Goal: Entertainment & Leisure: Consume media (video, audio)

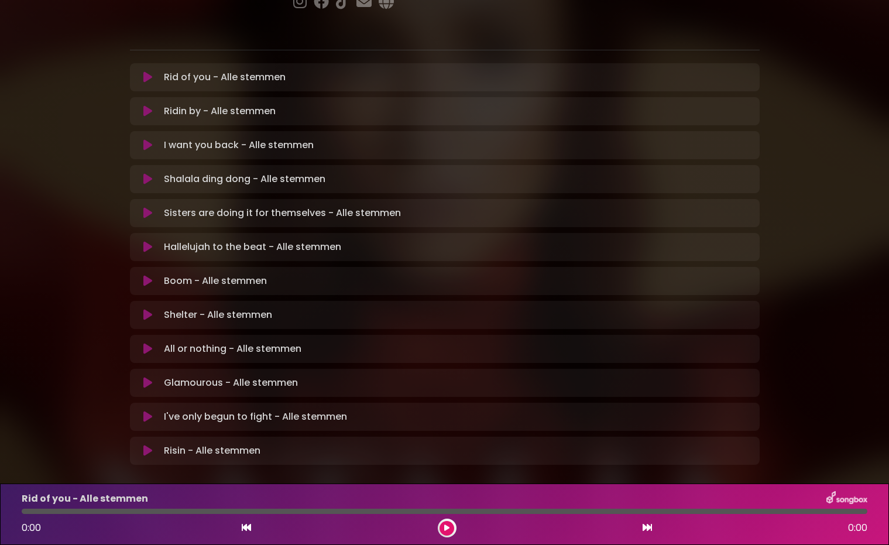
click at [147, 71] on icon at bounding box center [147, 77] width 9 height 12
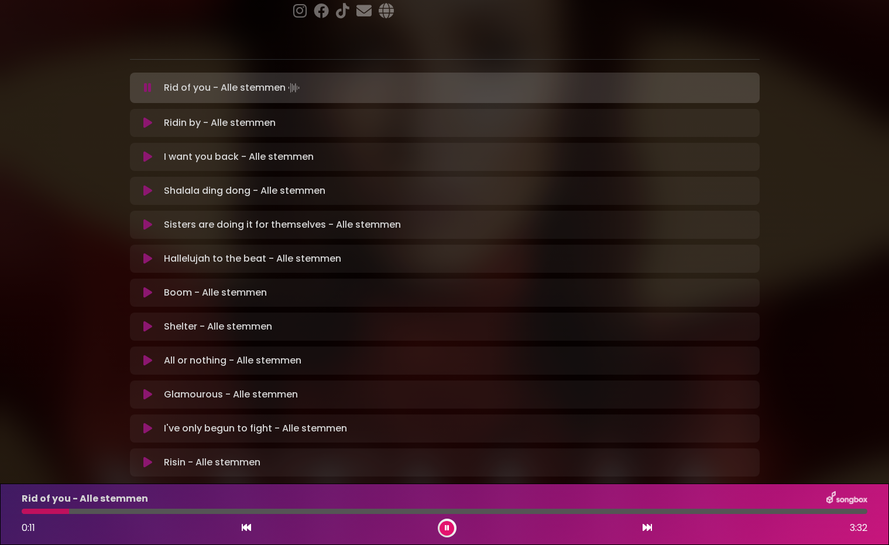
scroll to position [211, 0]
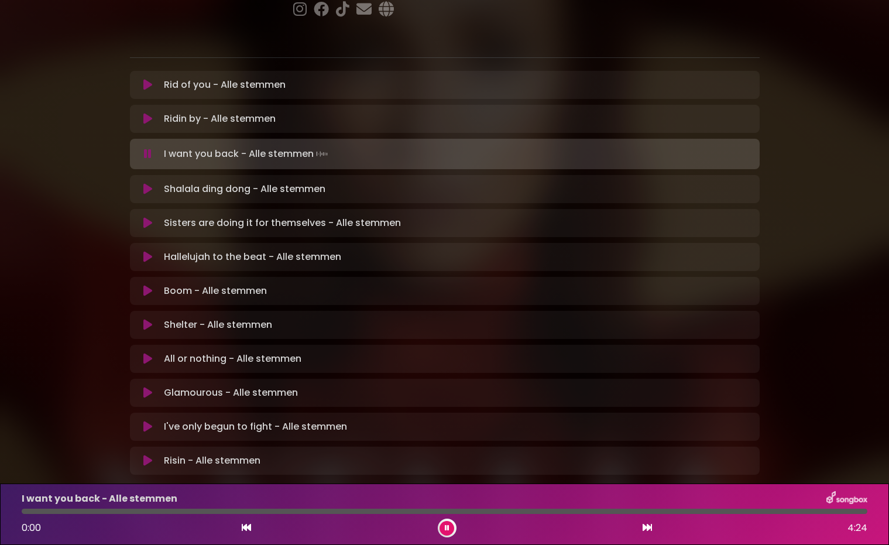
click at [451, 528] on button at bounding box center [446, 528] width 15 height 15
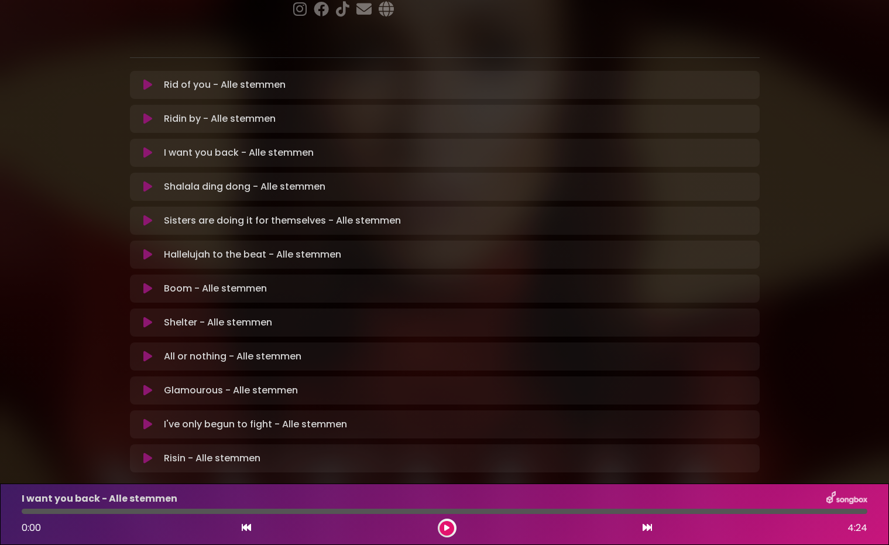
scroll to position [0, 1]
click at [446, 528] on icon at bounding box center [446, 527] width 5 height 7
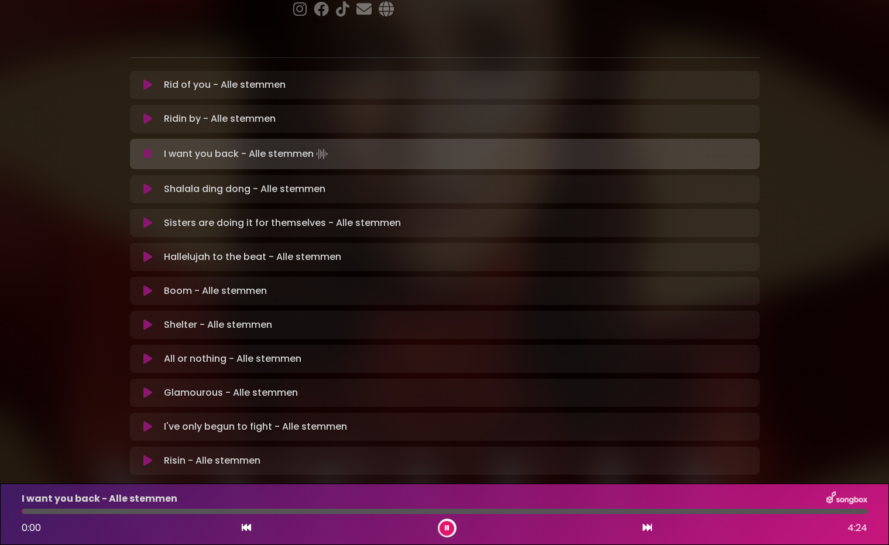
scroll to position [0, 0]
click at [145, 513] on div at bounding box center [445, 511] width 846 height 5
click at [187, 513] on div at bounding box center [445, 511] width 846 height 5
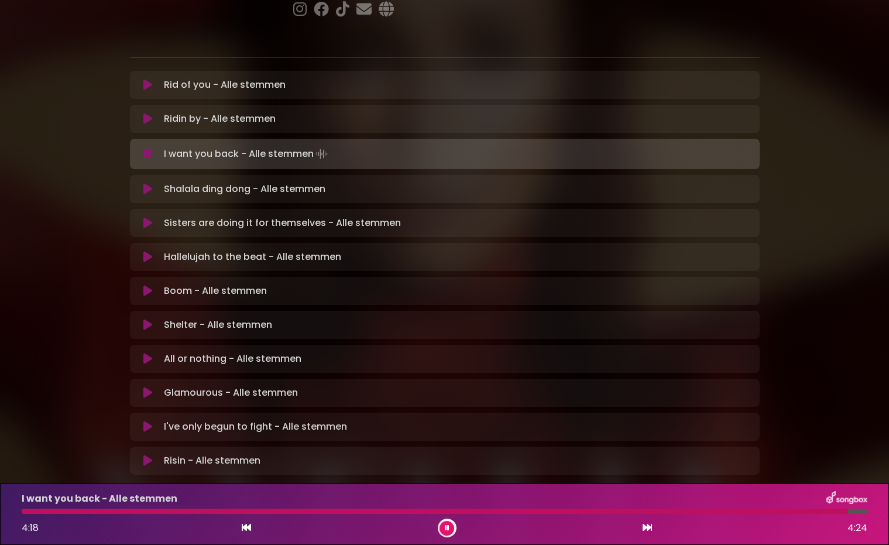
click at [447, 529] on icon at bounding box center [447, 527] width 5 height 7
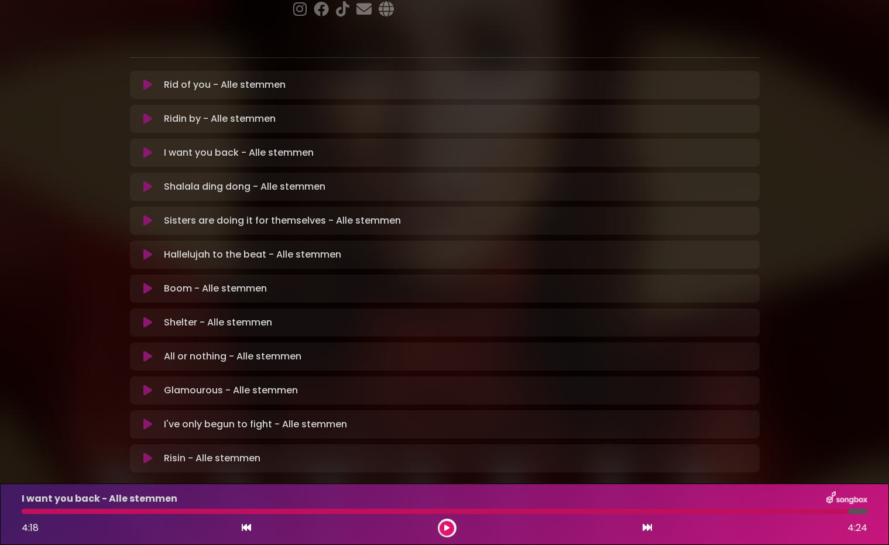
click at [150, 181] on icon at bounding box center [147, 187] width 9 height 12
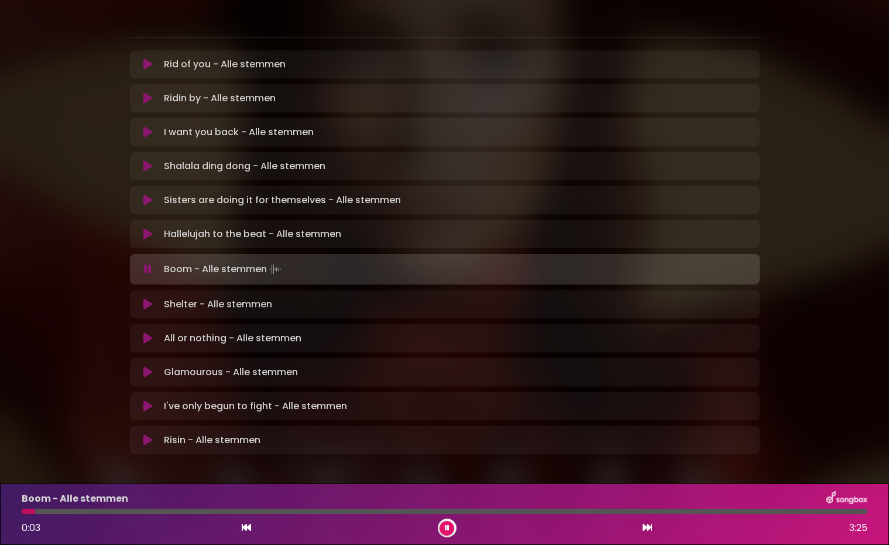
click at [450, 528] on button at bounding box center [446, 528] width 15 height 15
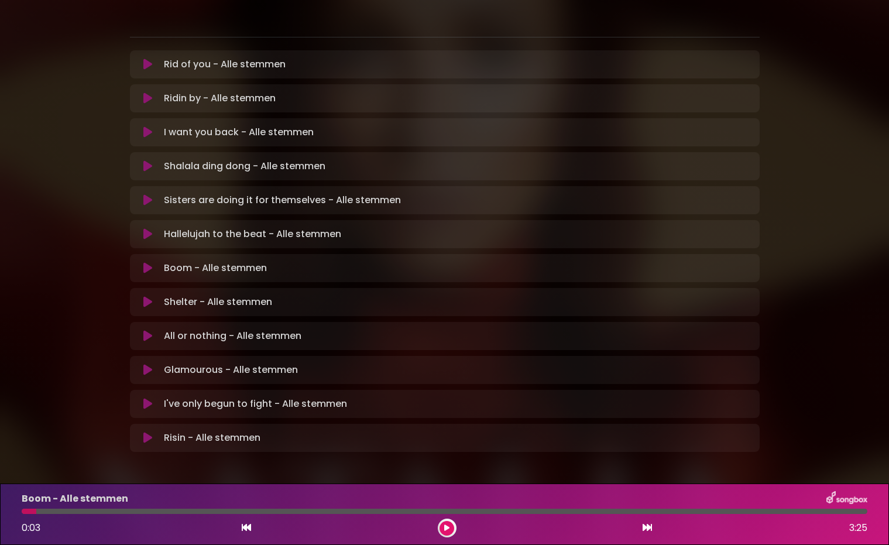
click at [447, 527] on icon at bounding box center [446, 527] width 5 height 7
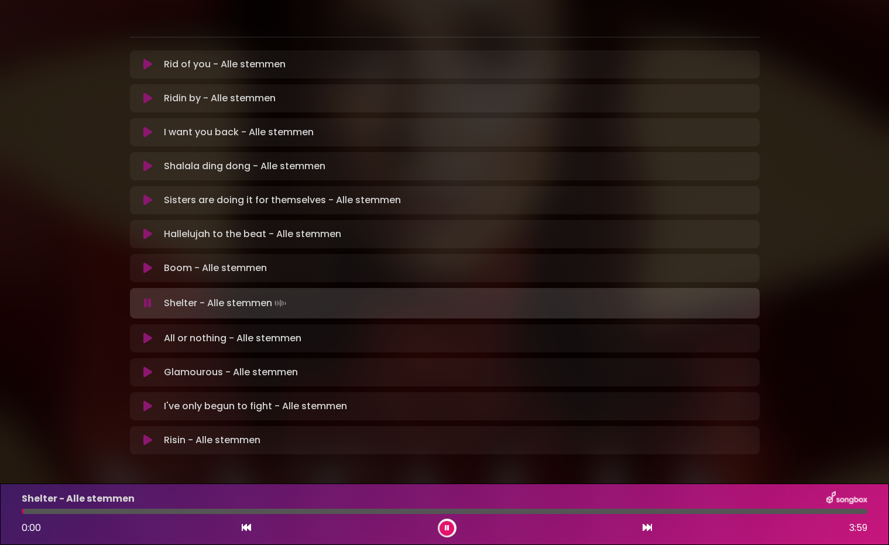
click at [104, 512] on div at bounding box center [445, 511] width 846 height 5
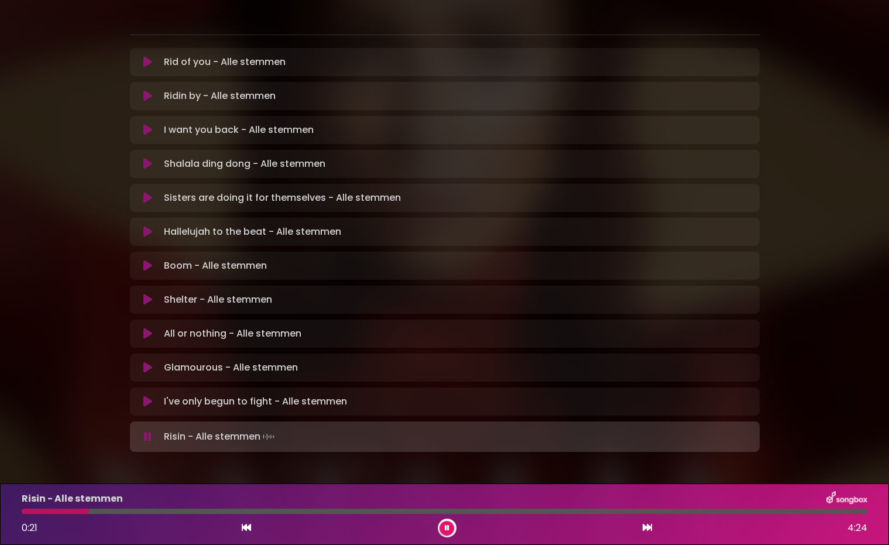
scroll to position [231, 0]
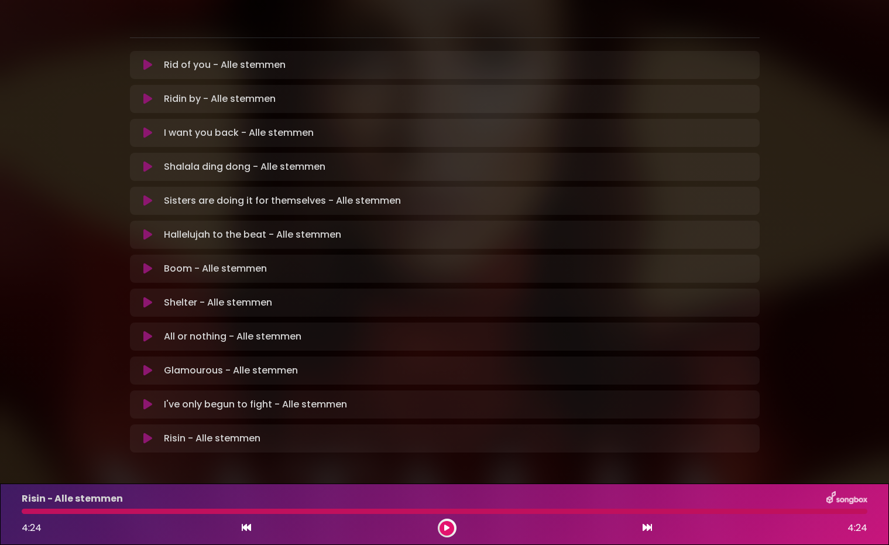
click at [149, 161] on icon at bounding box center [147, 167] width 9 height 12
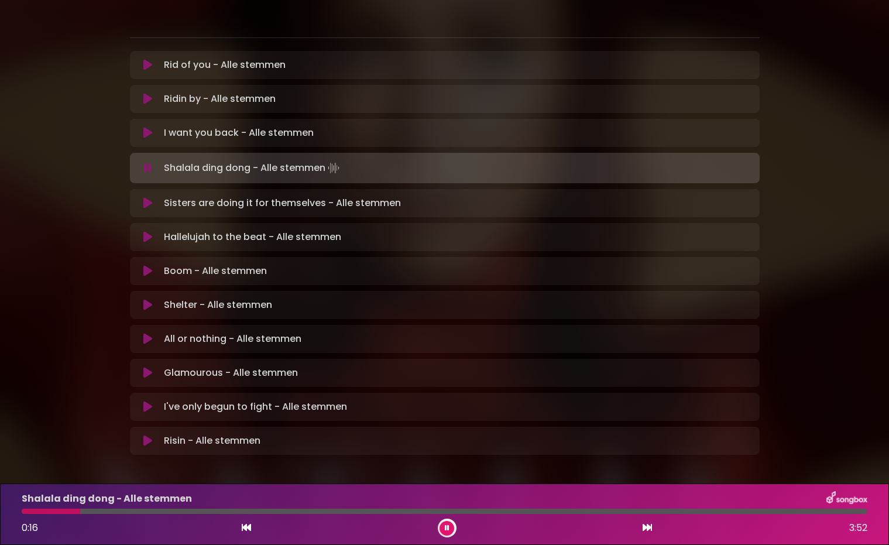
drag, startPoint x: 779, startPoint y: 1, endPoint x: 444, endPoint y: 529, distance: 625.0
click at [446, 528] on icon at bounding box center [447, 527] width 5 height 7
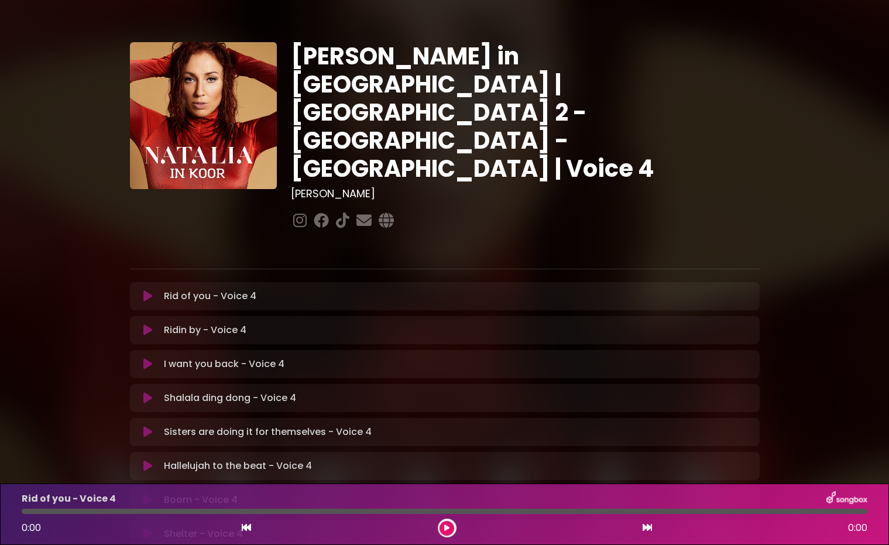
click at [232, 357] on p "I want you back - Voice 4 Loading Track..." at bounding box center [224, 364] width 121 height 14
click at [146, 358] on icon at bounding box center [147, 364] width 9 height 12
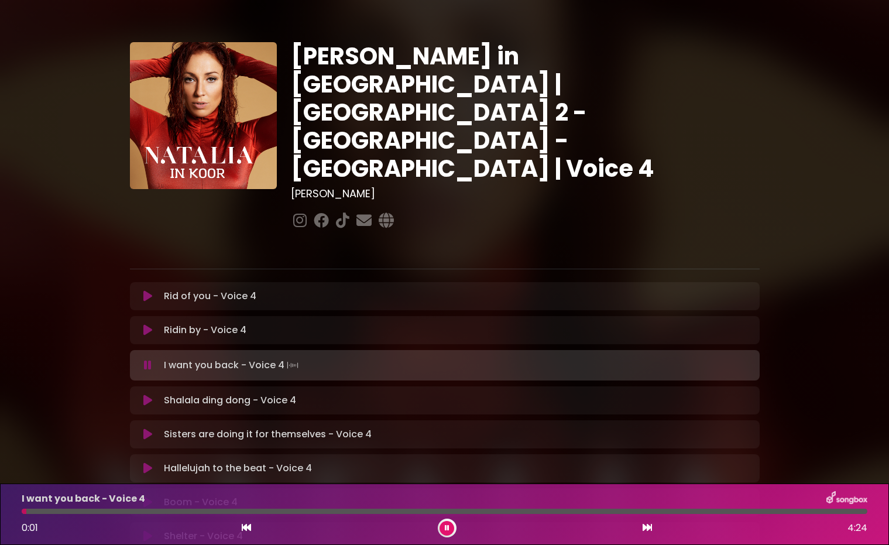
click at [475, 511] on div at bounding box center [445, 511] width 846 height 5
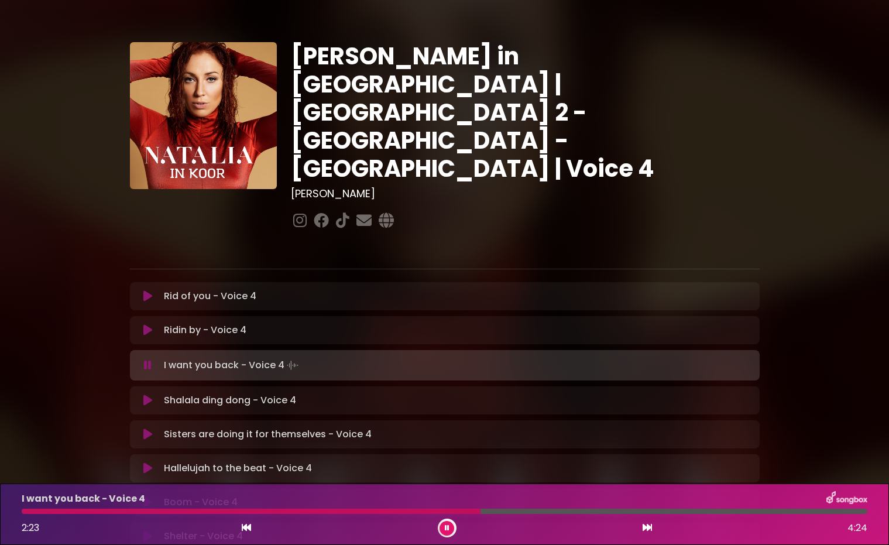
click at [556, 511] on div at bounding box center [445, 511] width 846 height 5
click at [658, 510] on div at bounding box center [445, 511] width 846 height 5
click at [691, 512] on div at bounding box center [384, 511] width 724 height 5
click at [727, 511] on div at bounding box center [445, 511] width 846 height 5
click at [718, 512] on div at bounding box center [381, 511] width 718 height 5
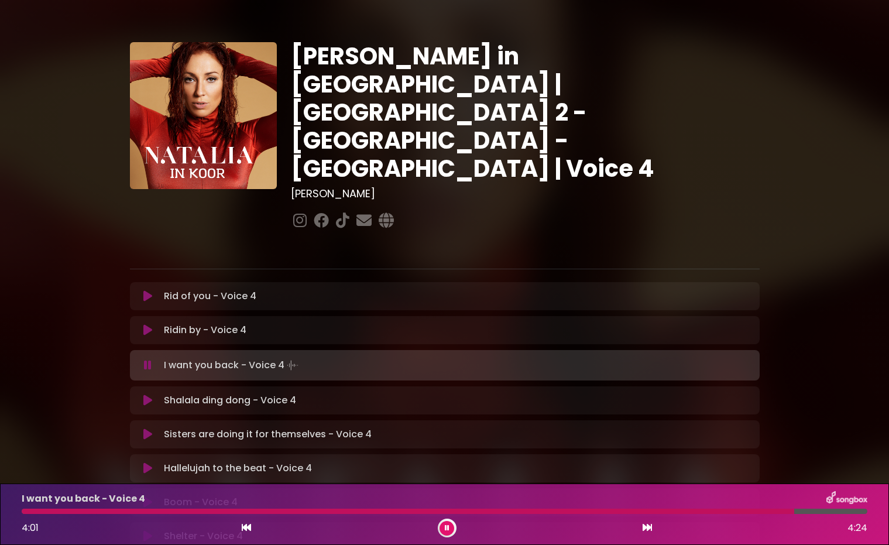
click at [448, 528] on icon at bounding box center [447, 527] width 5 height 7
